Goal: Information Seeking & Learning: Compare options

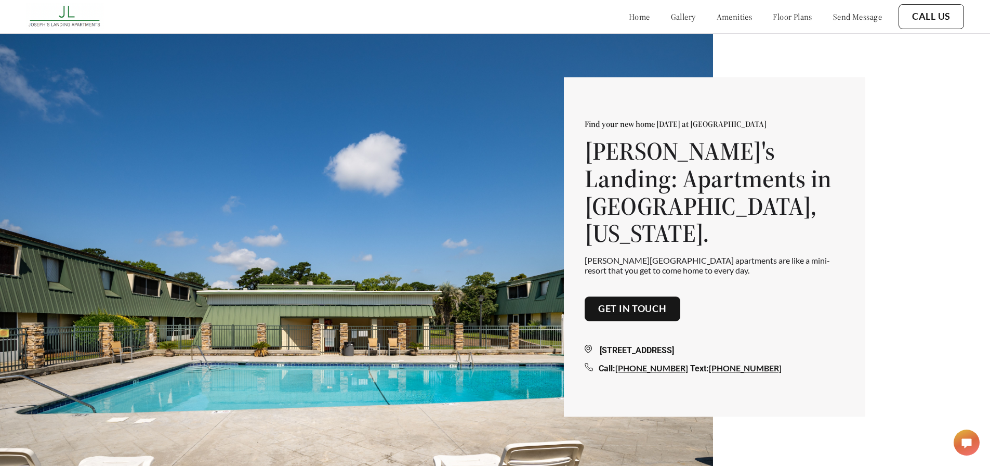
click at [778, 18] on link "floor plans" at bounding box center [792, 16] width 39 height 10
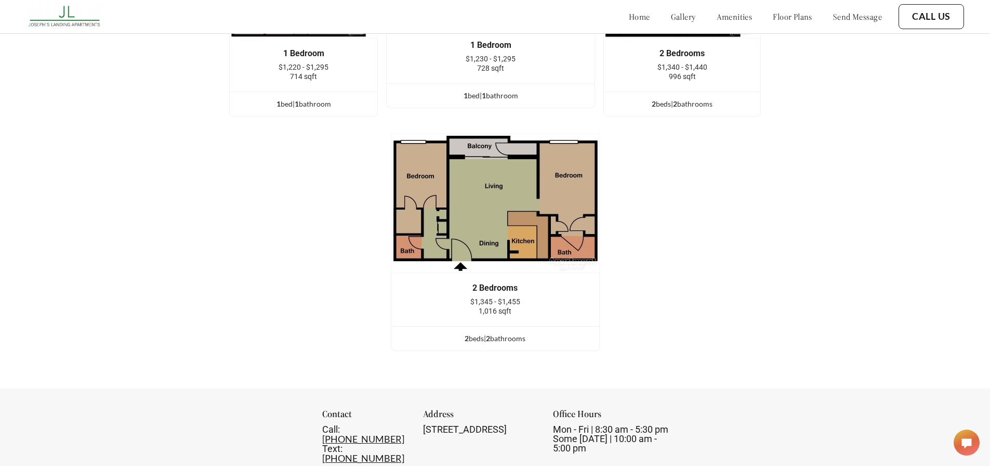
scroll to position [1401, 0]
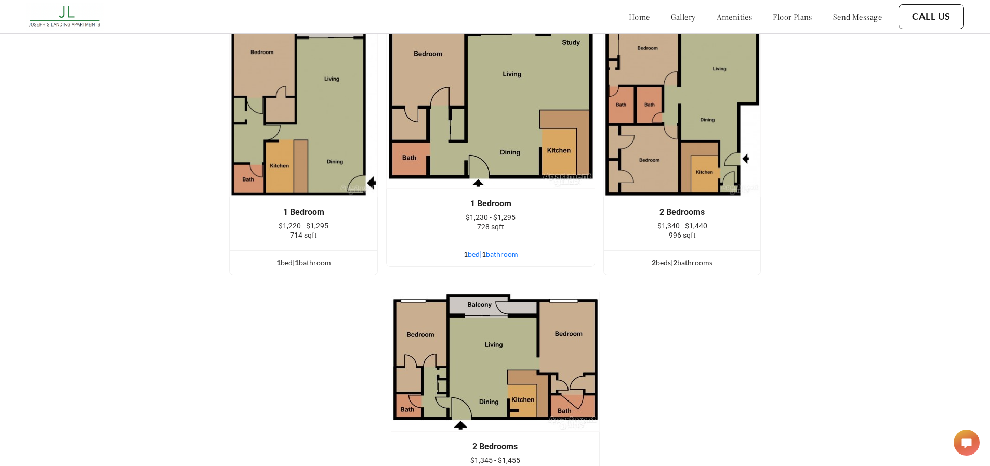
click at [493, 259] on div "1 bed | 1 bathroom" at bounding box center [491, 253] width 208 height 11
click at [505, 260] on div "1 bed | 1 bathroom" at bounding box center [491, 253] width 208 height 11
click at [481, 260] on div "1 bed | 1 bathroom" at bounding box center [491, 253] width 208 height 11
click at [505, 260] on div "1 bed | 1 bathroom" at bounding box center [491, 253] width 208 height 11
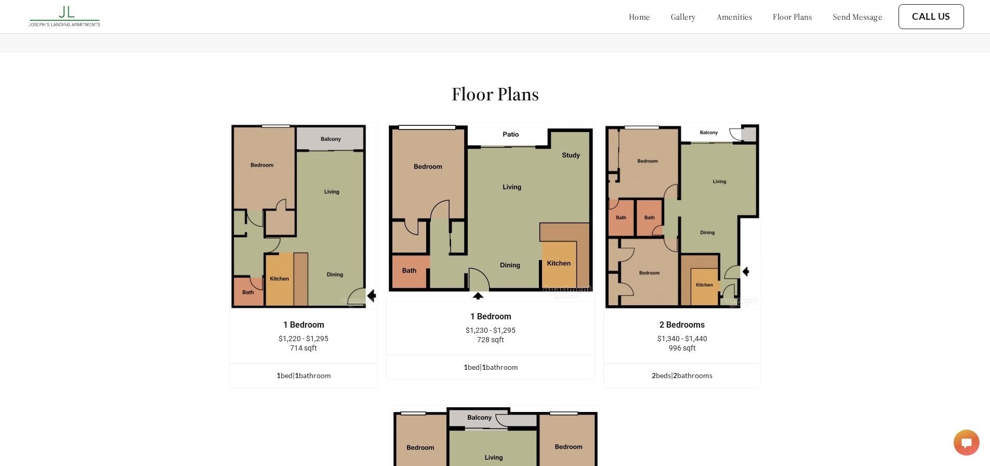
scroll to position [1350, 0]
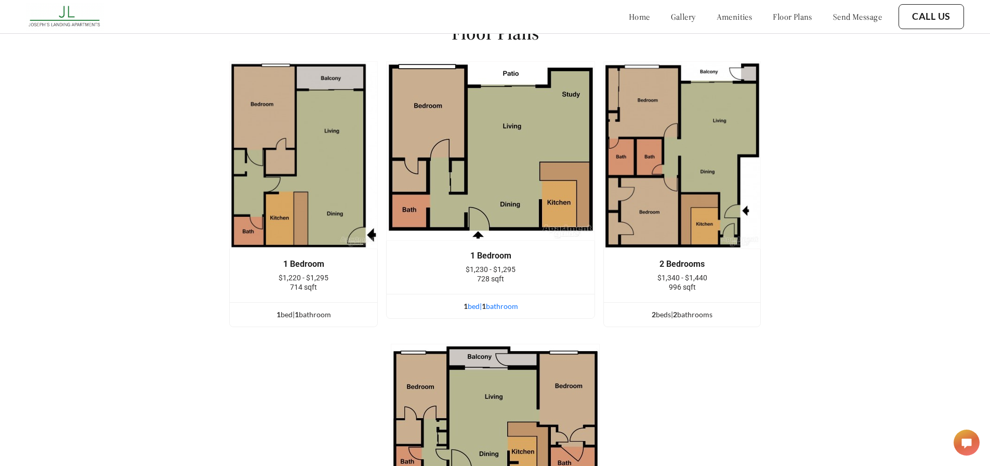
click at [484, 312] on div "1 bed | 1 bathroom" at bounding box center [491, 305] width 208 height 11
click at [473, 312] on div "1 bed | 1 bathroom" at bounding box center [491, 305] width 208 height 11
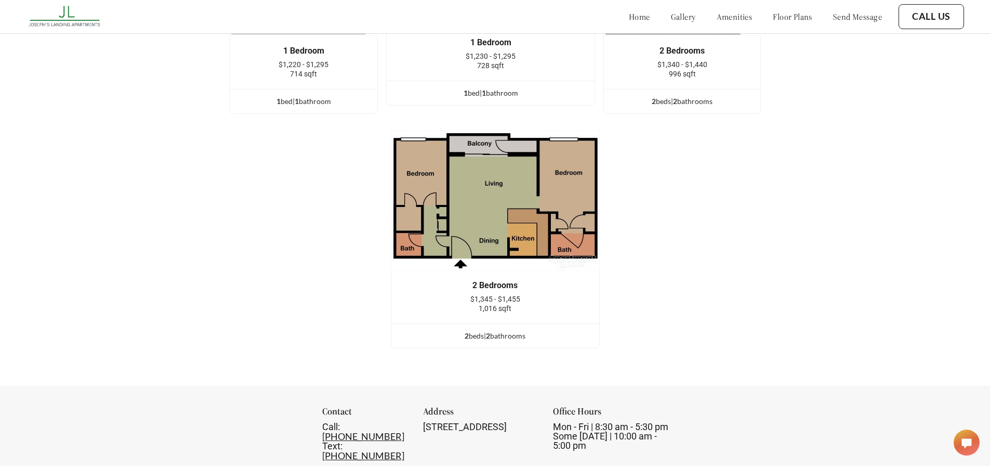
scroll to position [1453, 0]
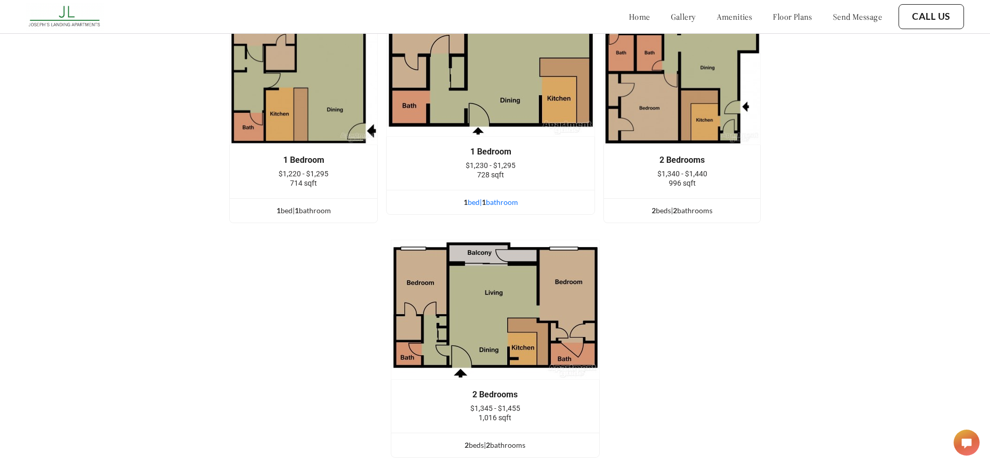
click at [486, 208] on div "1 bed | 1 bathroom" at bounding box center [491, 201] width 208 height 11
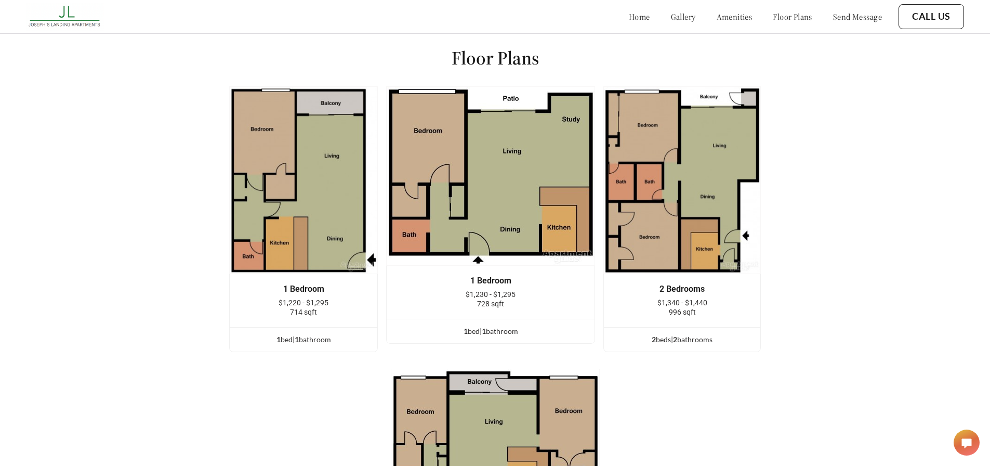
scroll to position [1350, 0]
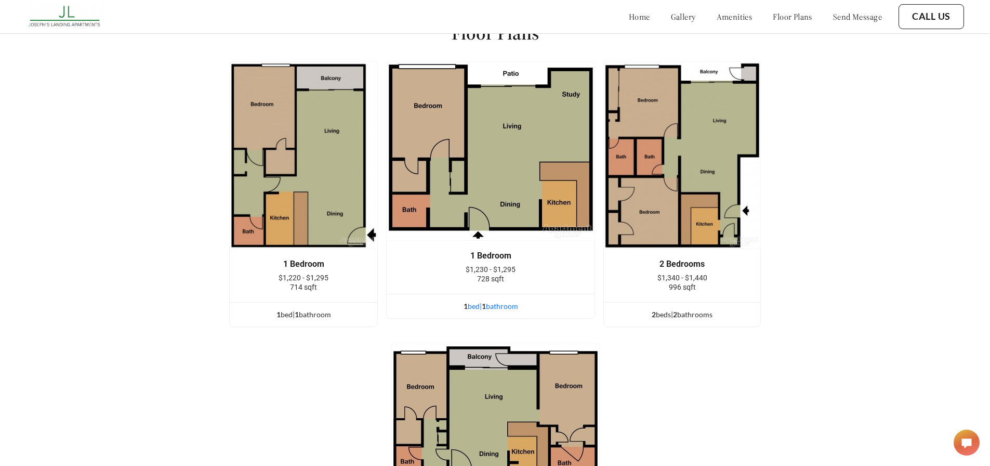
click at [494, 312] on div "1 bed | 1 bathroom" at bounding box center [491, 305] width 208 height 11
click at [504, 309] on div "1 bed | 1 bathroom" at bounding box center [491, 305] width 208 height 11
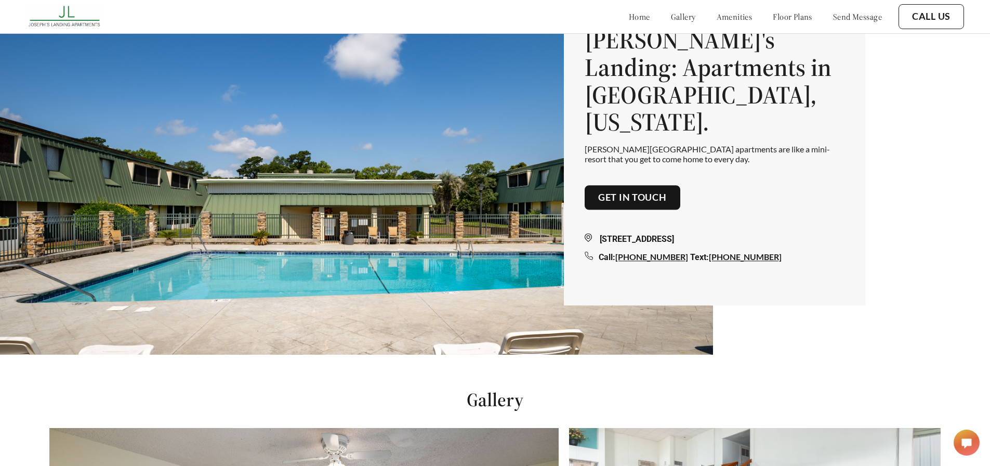
scroll to position [0, 0]
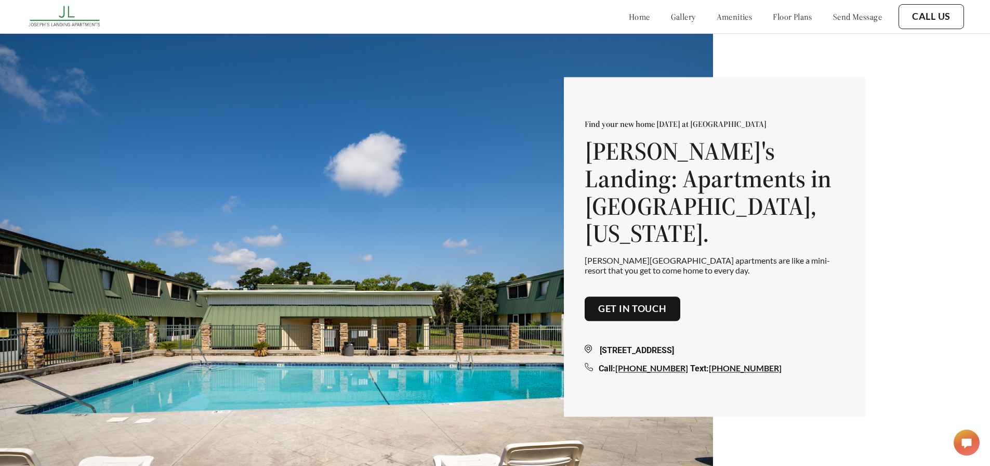
click at [728, 17] on link "amenities" at bounding box center [735, 16] width 36 height 10
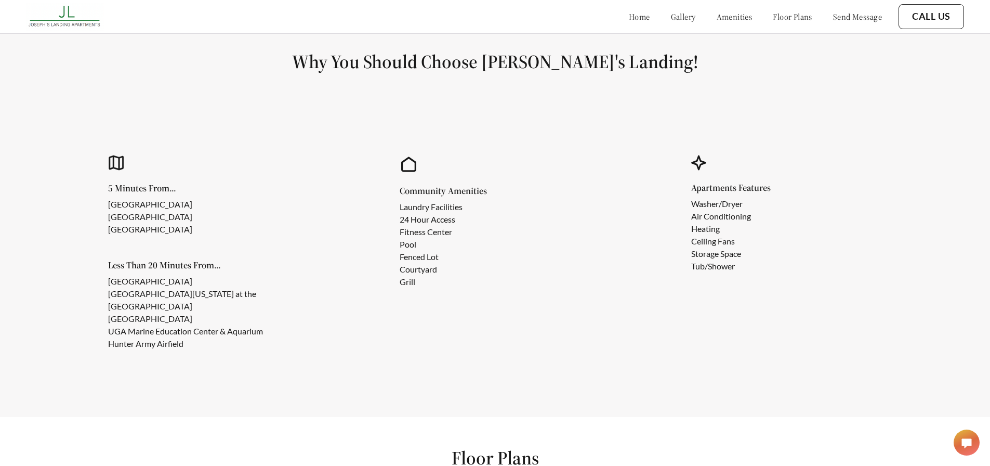
scroll to position [936, 0]
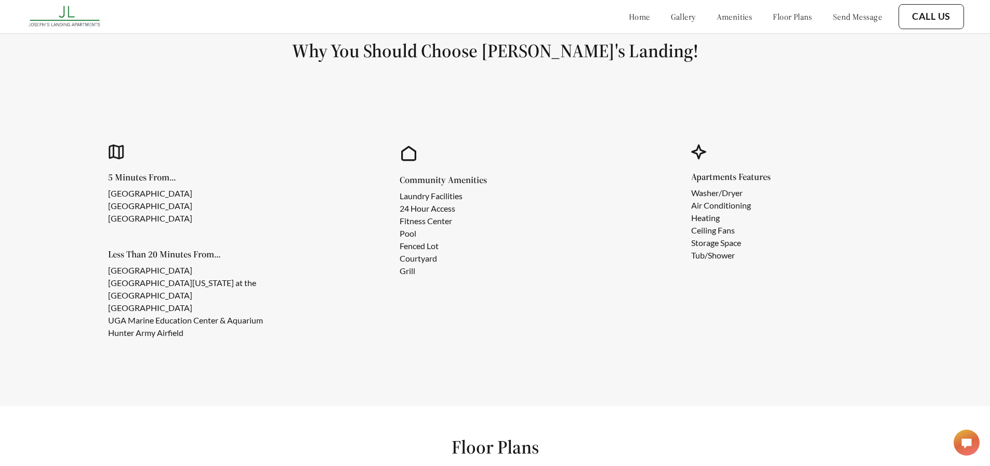
click at [845, 16] on link "send message" at bounding box center [857, 16] width 49 height 10
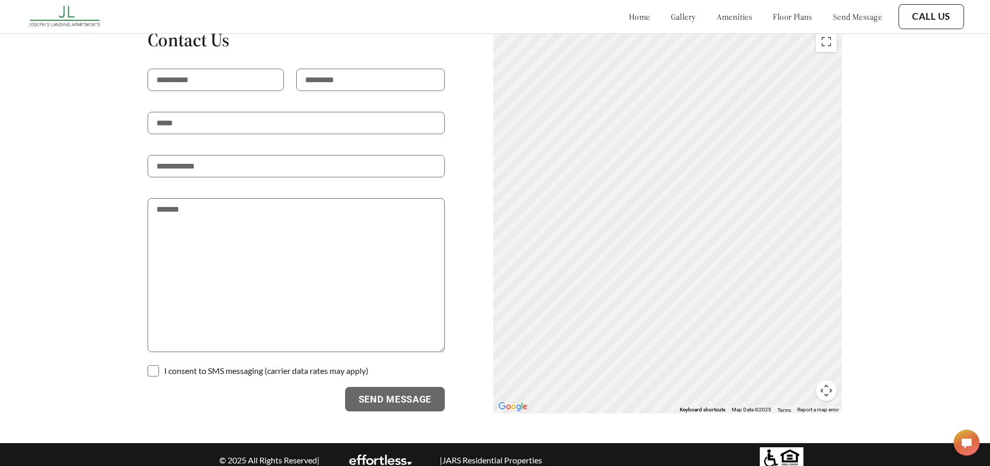
scroll to position [2055, 0]
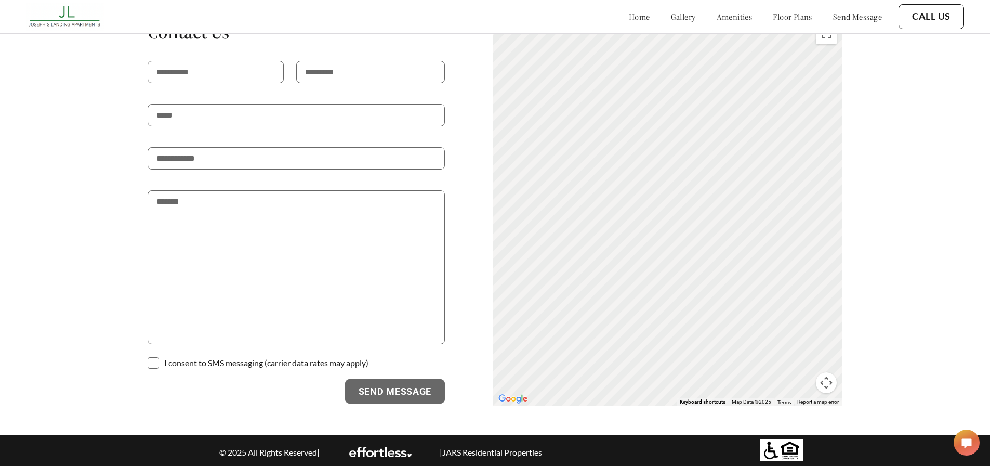
click at [773, 10] on div "home gallery amenities floor plans send message" at bounding box center [745, 17] width 274 height 28
click at [773, 17] on link "floor plans" at bounding box center [792, 16] width 39 height 10
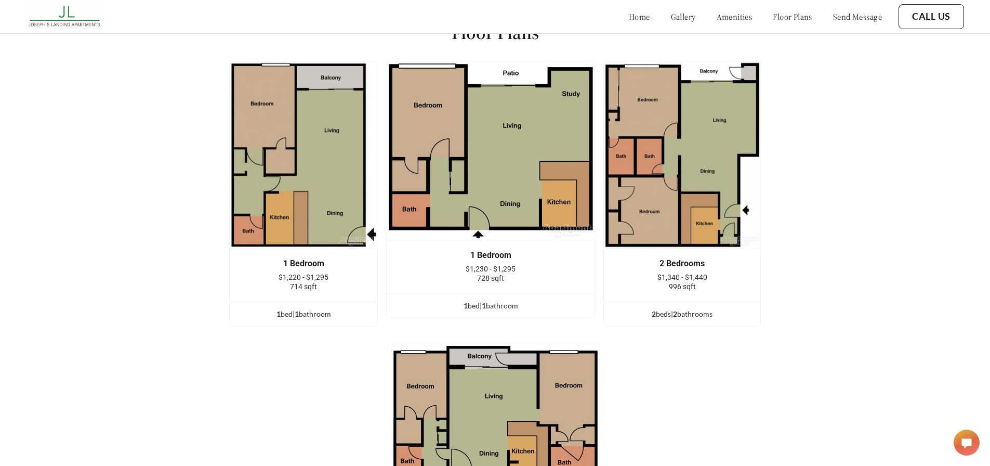
scroll to position [1350, 0]
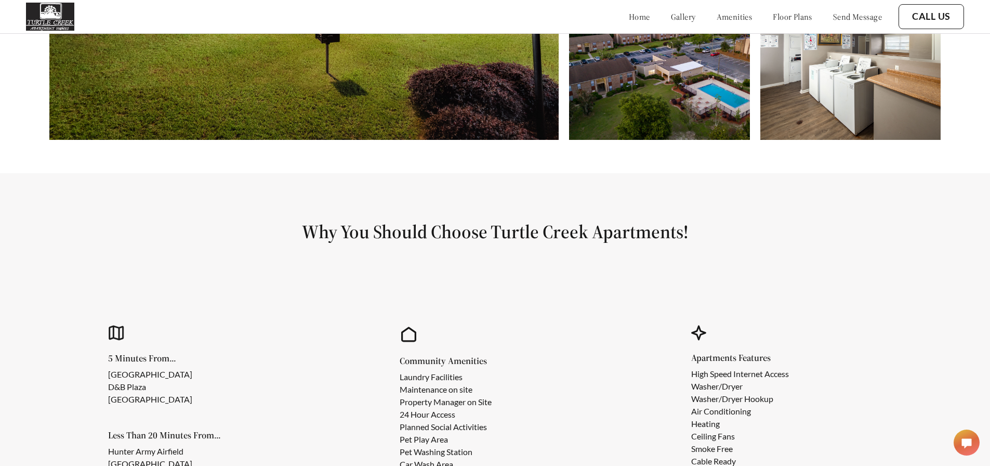
scroll to position [987, 0]
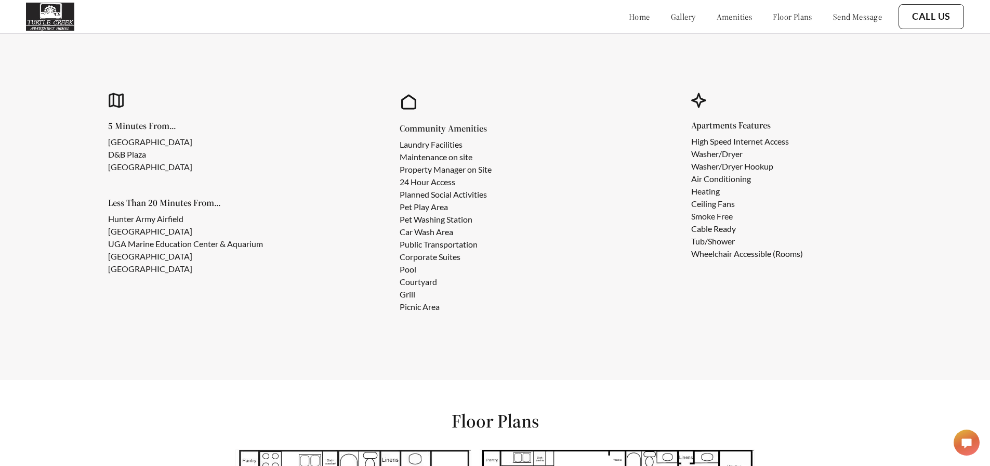
click at [737, 173] on li "Washer/Dryer Hookup" at bounding box center [747, 166] width 112 height 12
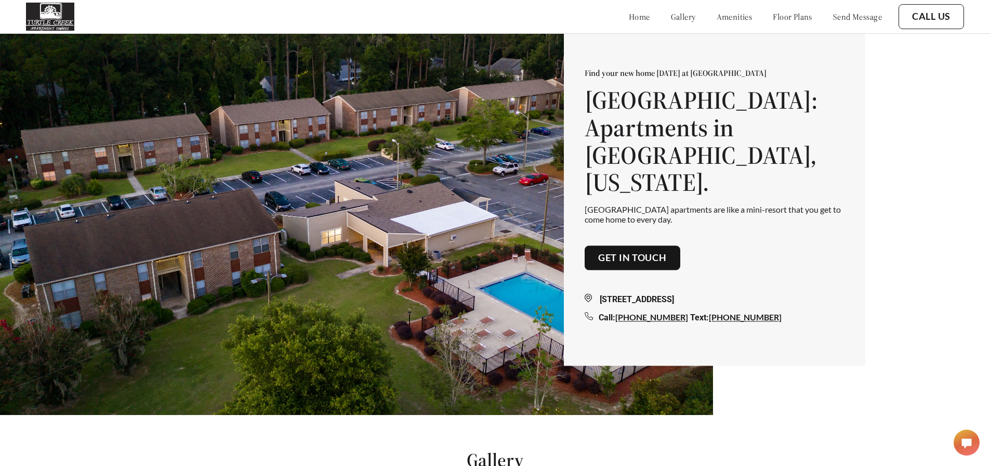
scroll to position [0, 0]
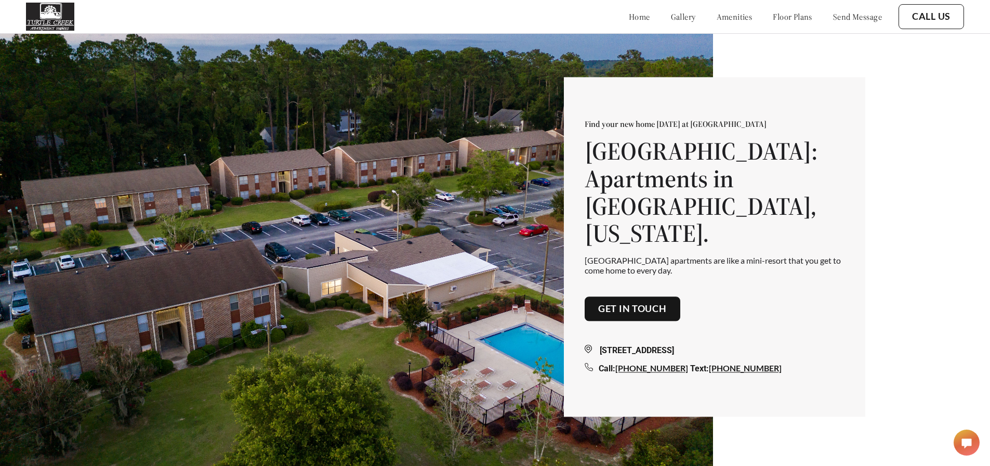
click at [717, 20] on link "amenities" at bounding box center [735, 16] width 36 height 10
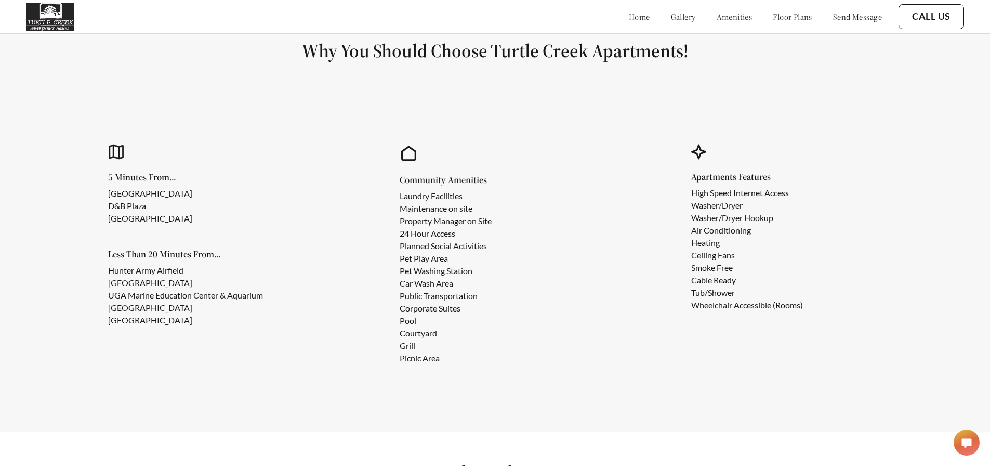
click at [773, 19] on link "floor plans" at bounding box center [792, 16] width 39 height 10
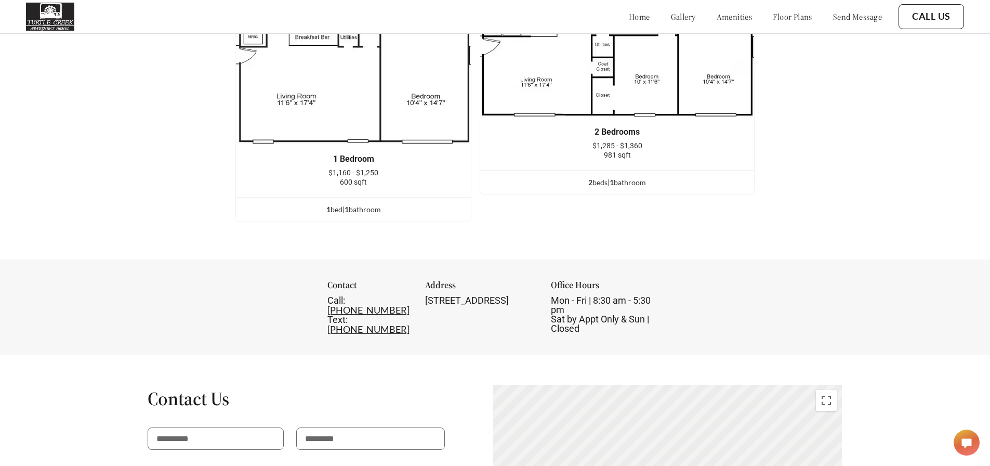
scroll to position [1479, 0]
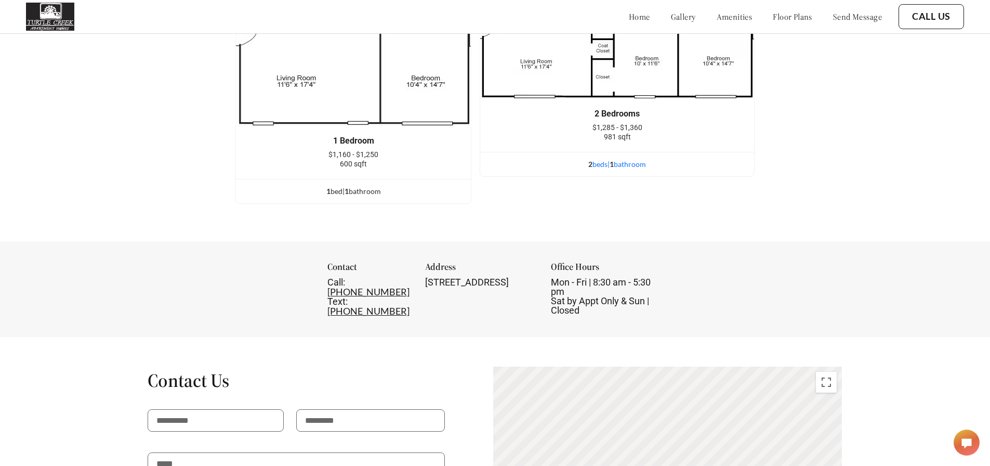
click at [626, 170] on div "2 bed s | 1 bathroom" at bounding box center [617, 163] width 274 height 11
click at [614, 168] on span "1" at bounding box center [612, 164] width 4 height 9
click at [605, 170] on div "2 bed s | 1 bathroom" at bounding box center [617, 163] width 274 height 11
click at [838, 227] on div "Floor Plans 1 Bedroom $1,160 - $1,250 600 sqft 1 bed | 1 bathroom 2 Bedrooms $1…" at bounding box center [495, 64] width 990 height 353
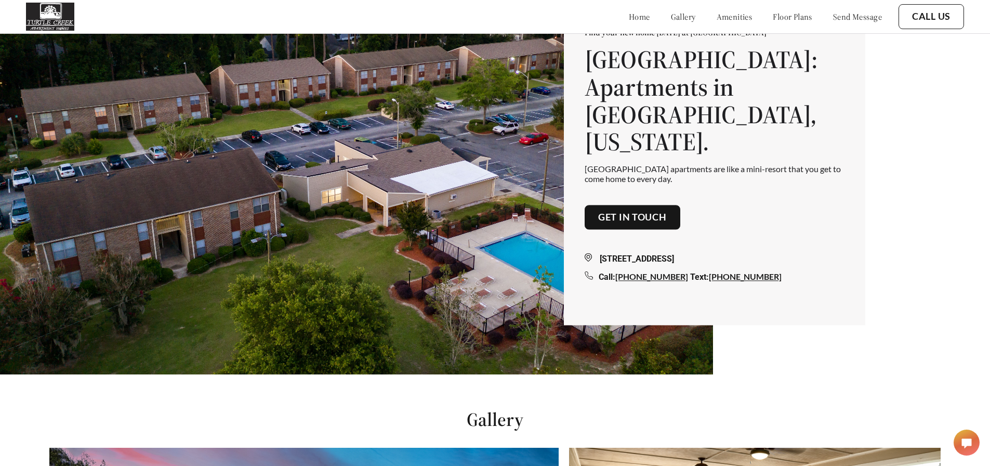
scroll to position [76, 0]
